Goal: Register for event/course

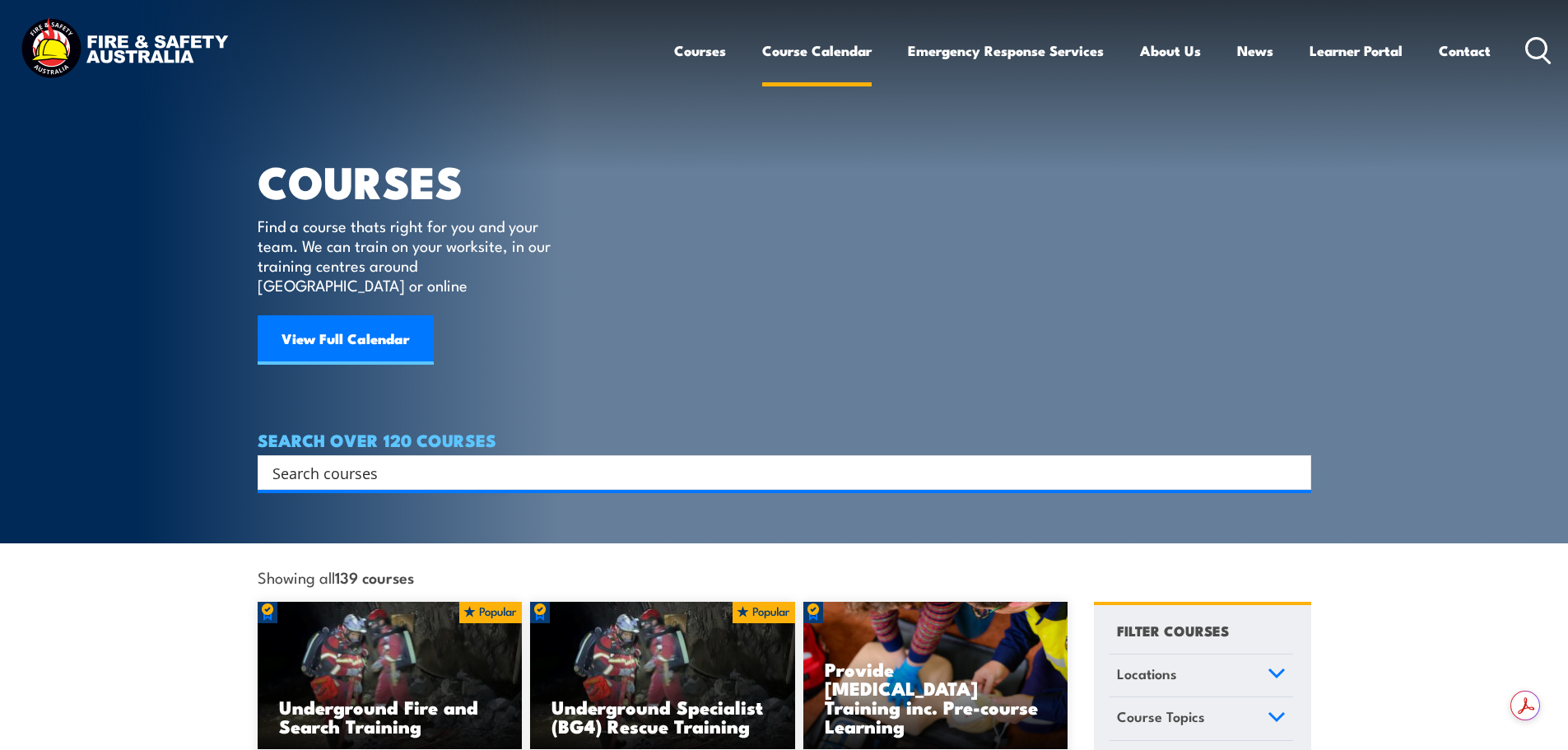
click at [826, 59] on link "Course Calendar" at bounding box center [818, 50] width 110 height 44
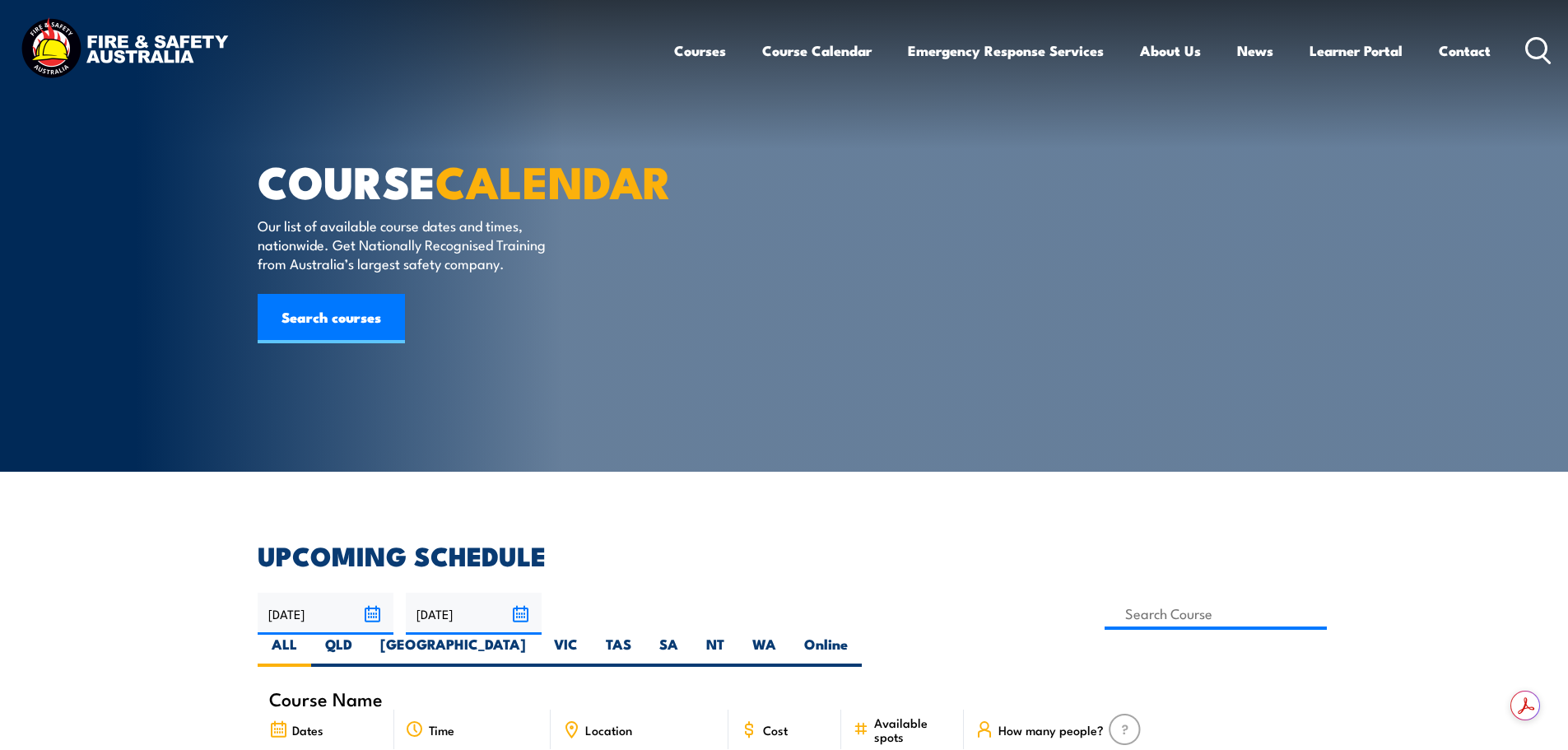
scroll to position [329, 0]
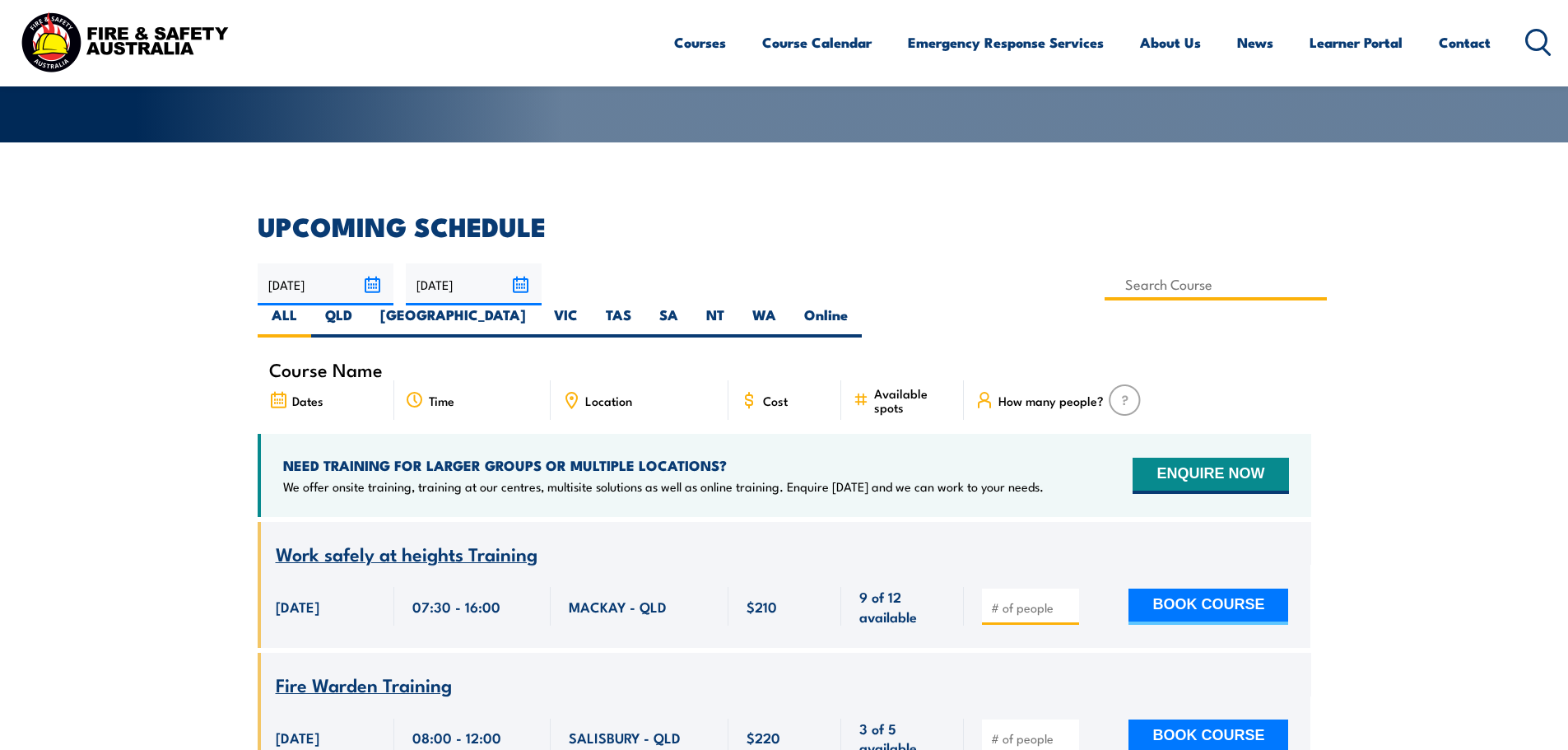
click at [1104, 296] on input at bounding box center [1216, 285] width 223 height 32
type input "fire"
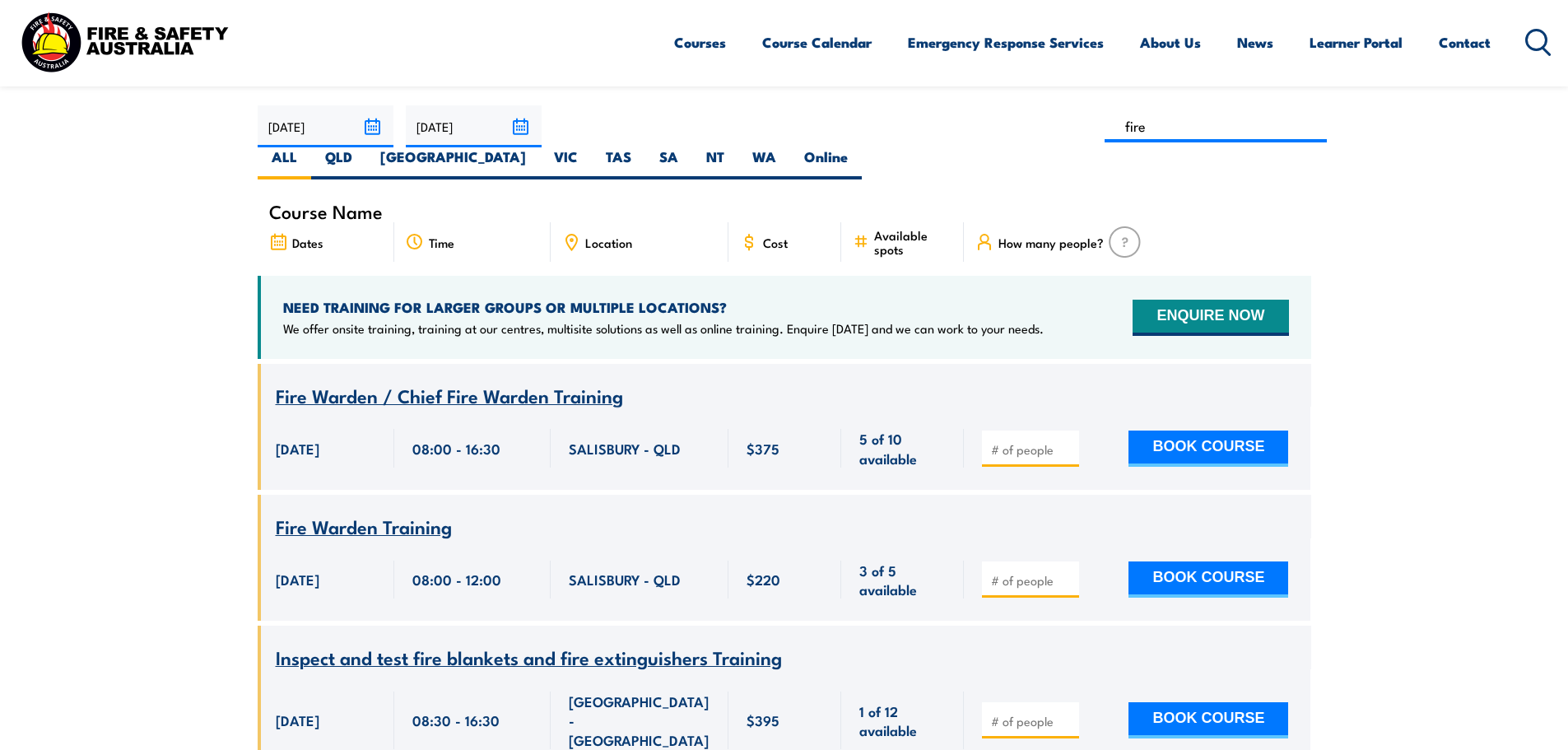
scroll to position [461, 0]
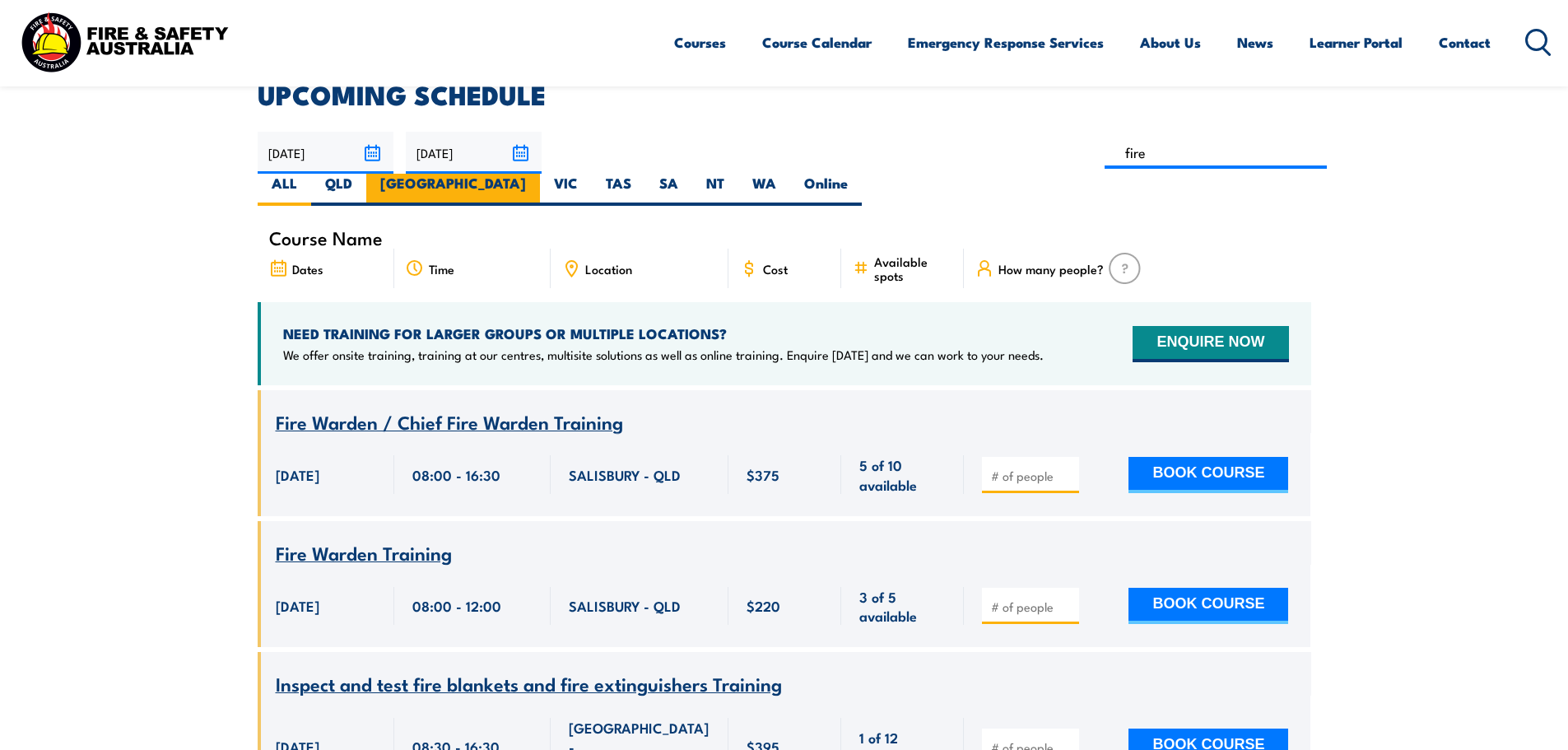
click at [540, 174] on label "[GEOGRAPHIC_DATA]" at bounding box center [453, 190] width 174 height 32
click at [537, 174] on input "[GEOGRAPHIC_DATA]" at bounding box center [531, 179] width 10 height 10
radio input "true"
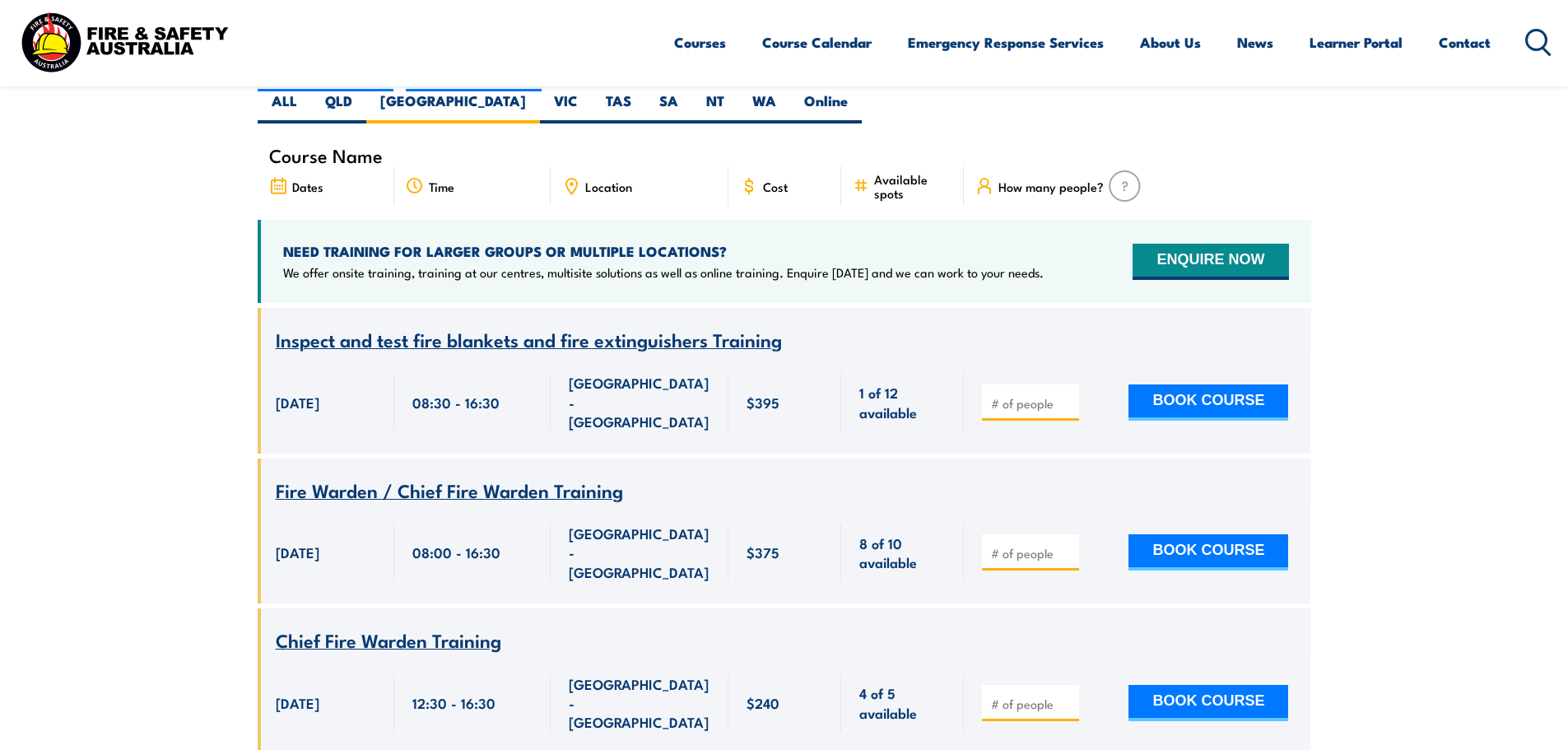
click at [588, 325] on span "Inspect and test fire blankets and fire extinguishers Training" at bounding box center [528, 340] width 506 height 28
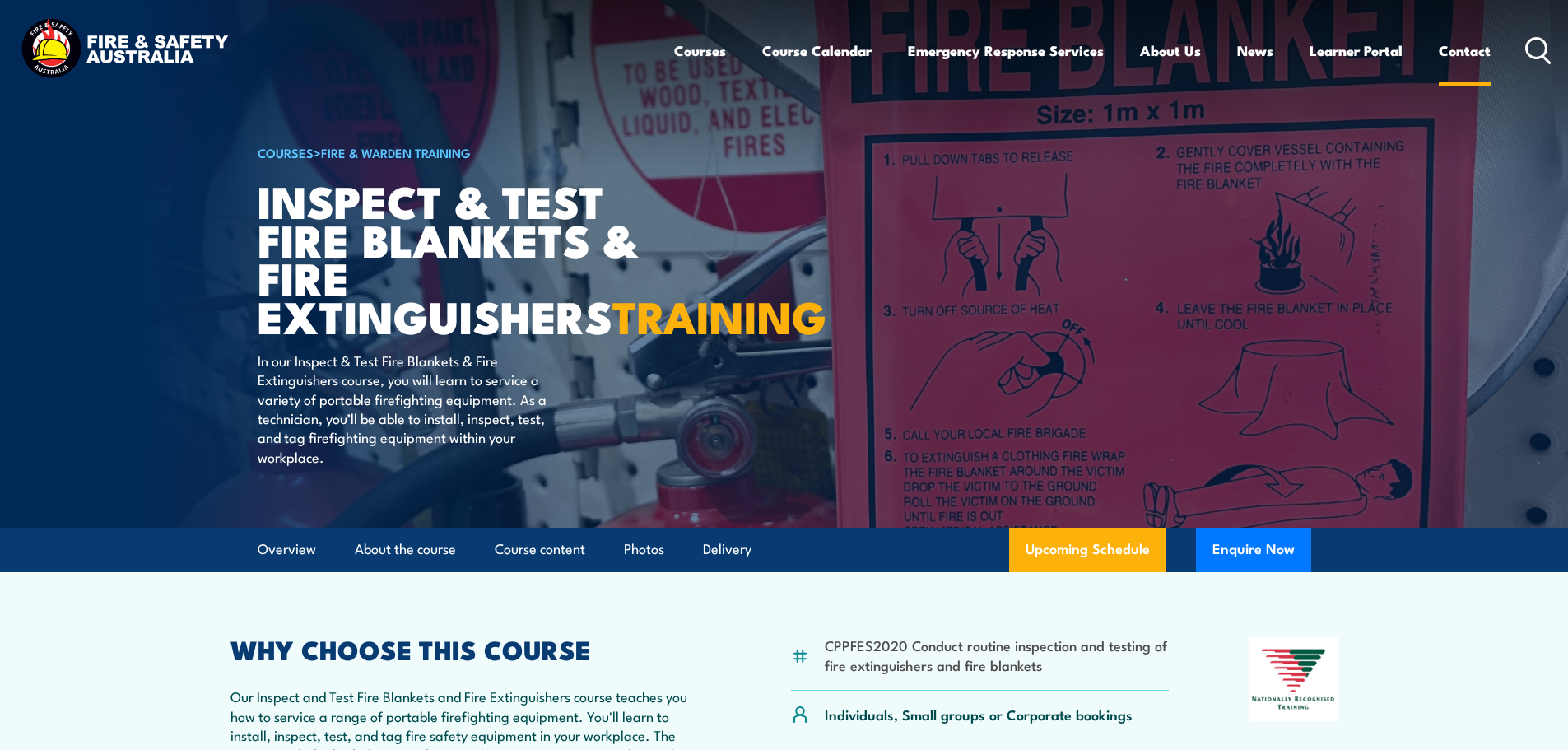
click at [1465, 51] on link "Contact" at bounding box center [1465, 50] width 52 height 44
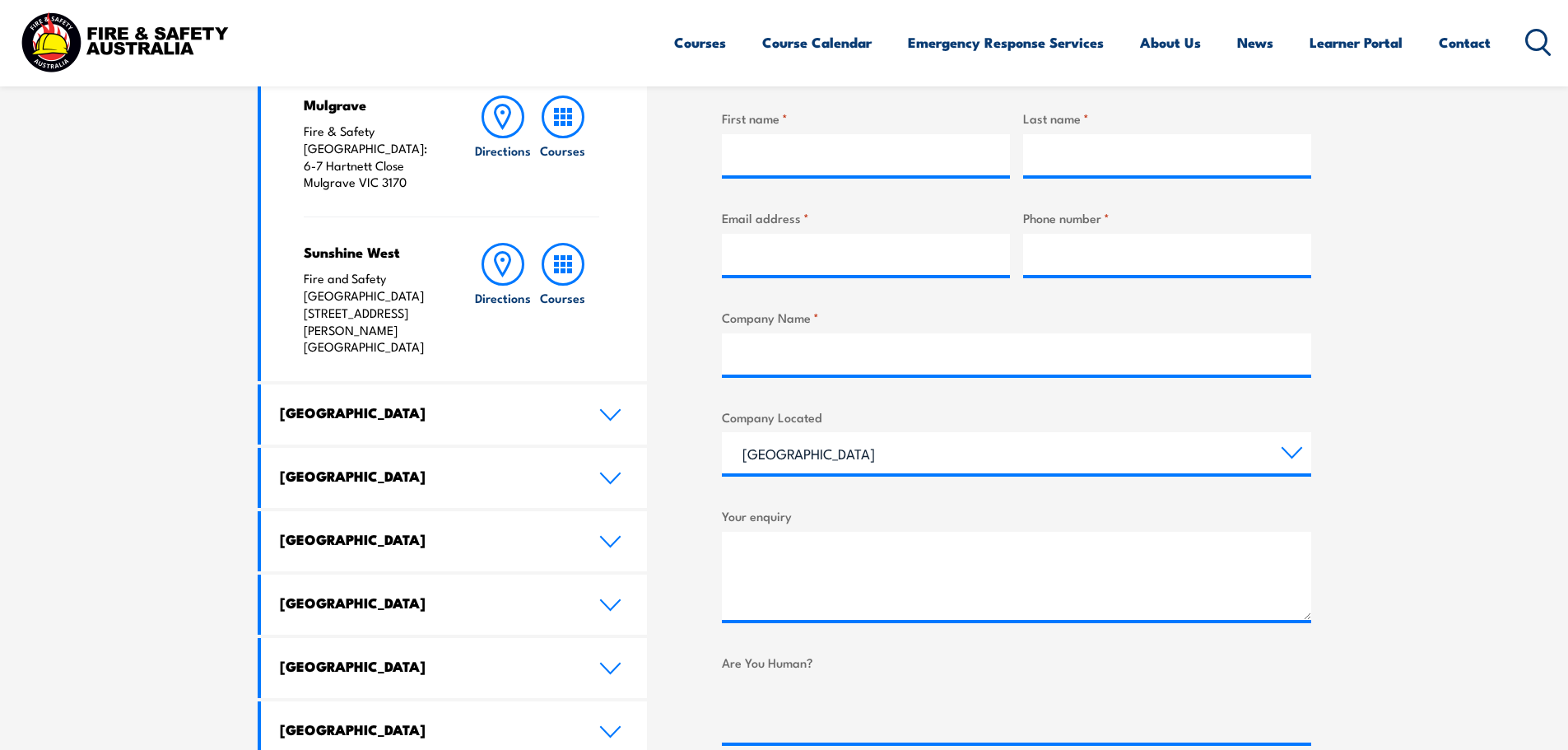
scroll to position [658, 0]
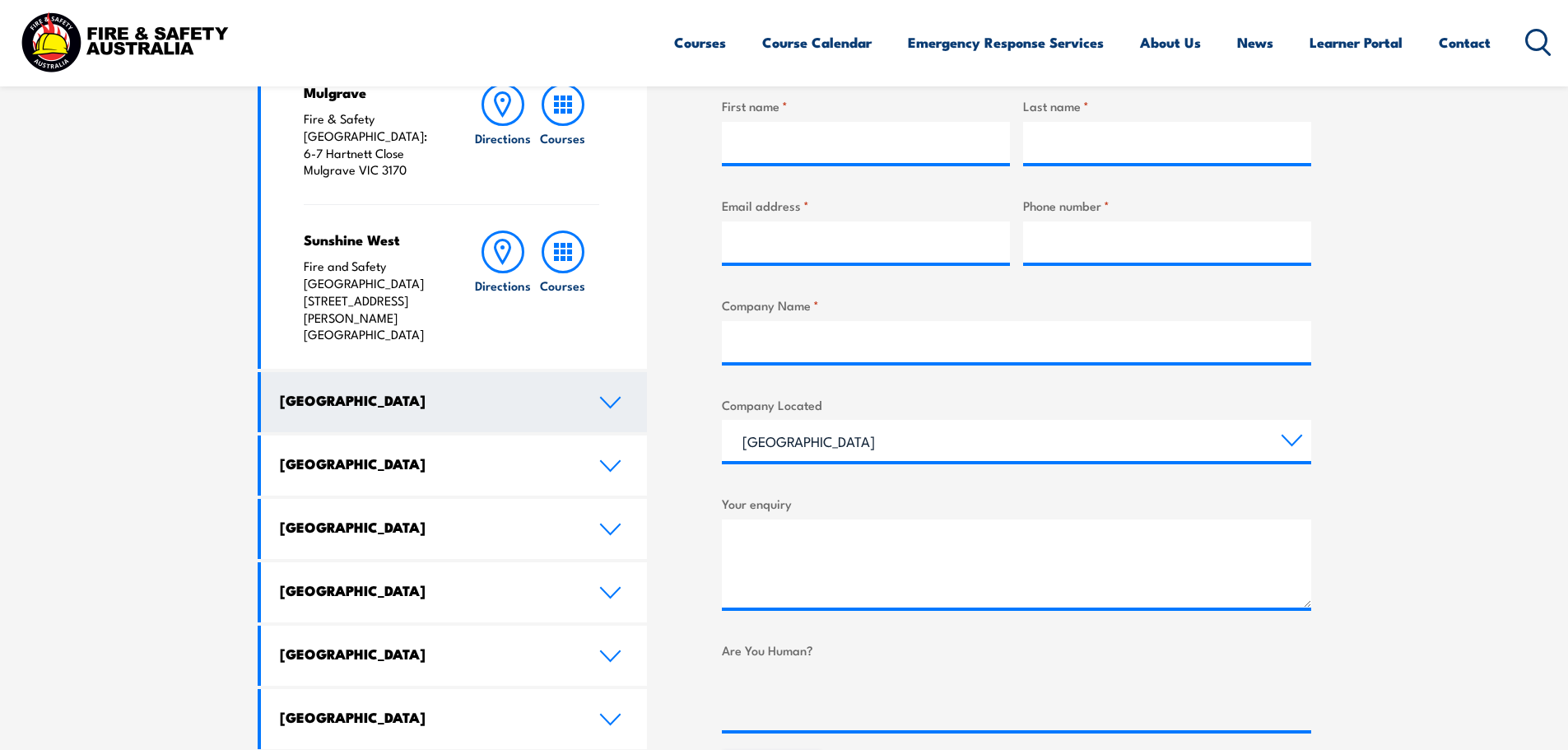
click at [602, 395] on icon at bounding box center [609, 402] width 22 height 13
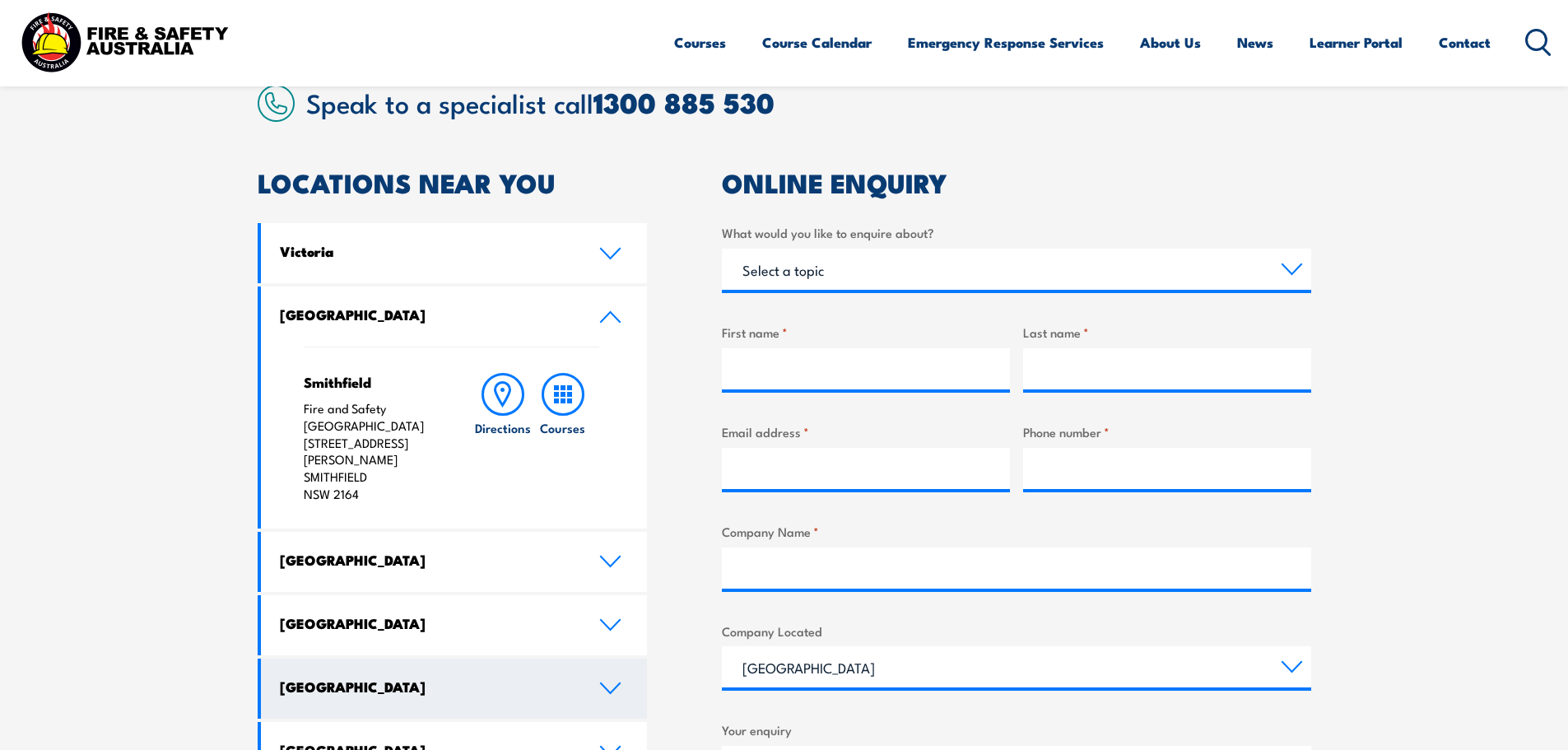
scroll to position [411, 0]
